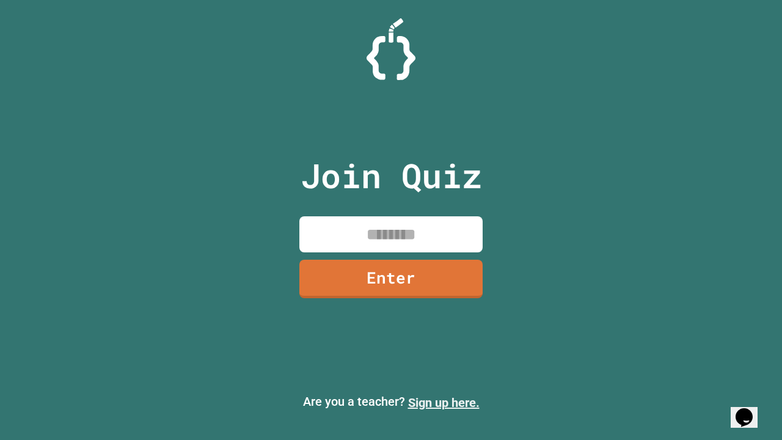
click at [444, 403] on link "Sign up here." at bounding box center [444, 402] width 72 height 15
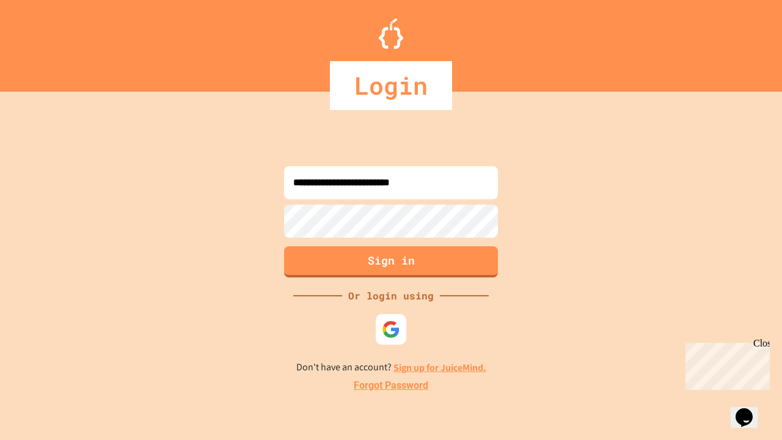
type input "**********"
